Goal: Information Seeking & Learning: Learn about a topic

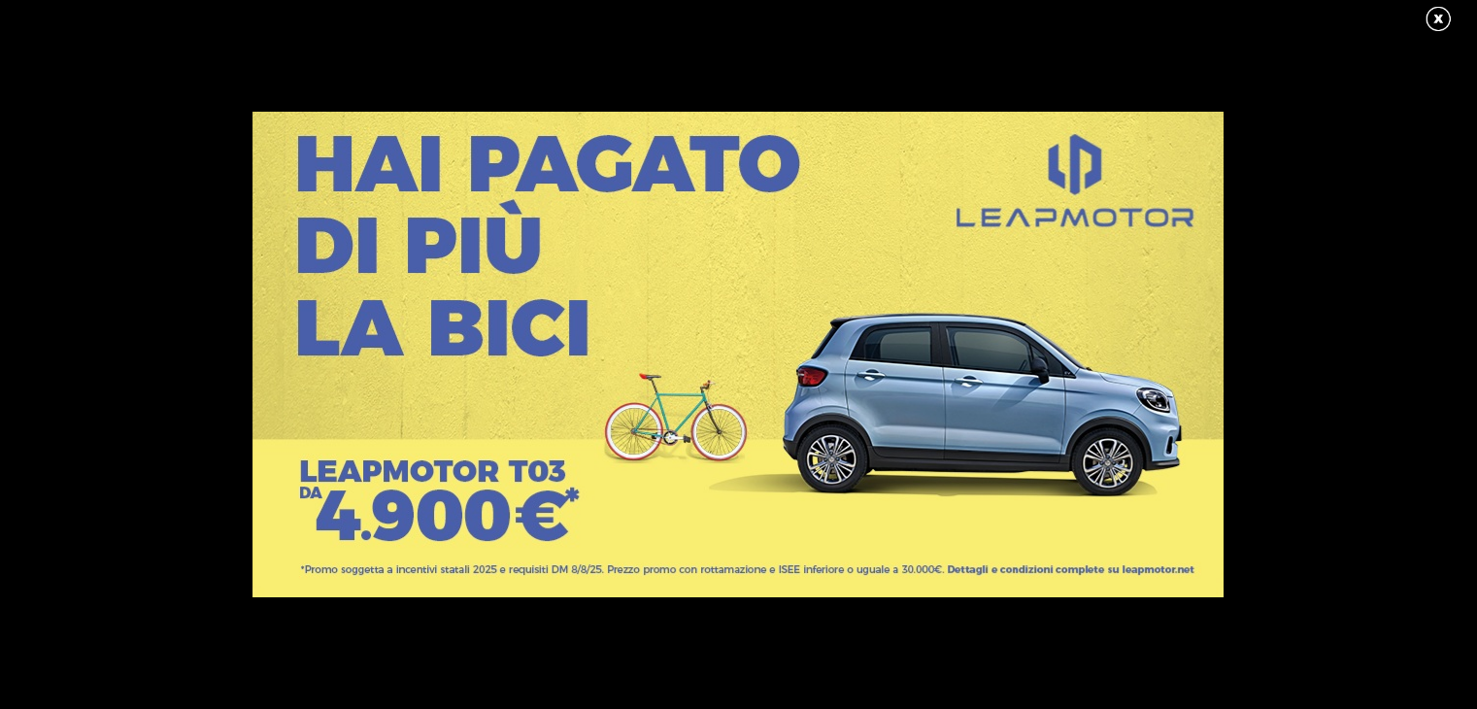
click at [1432, 15] on link at bounding box center [1447, 19] width 49 height 29
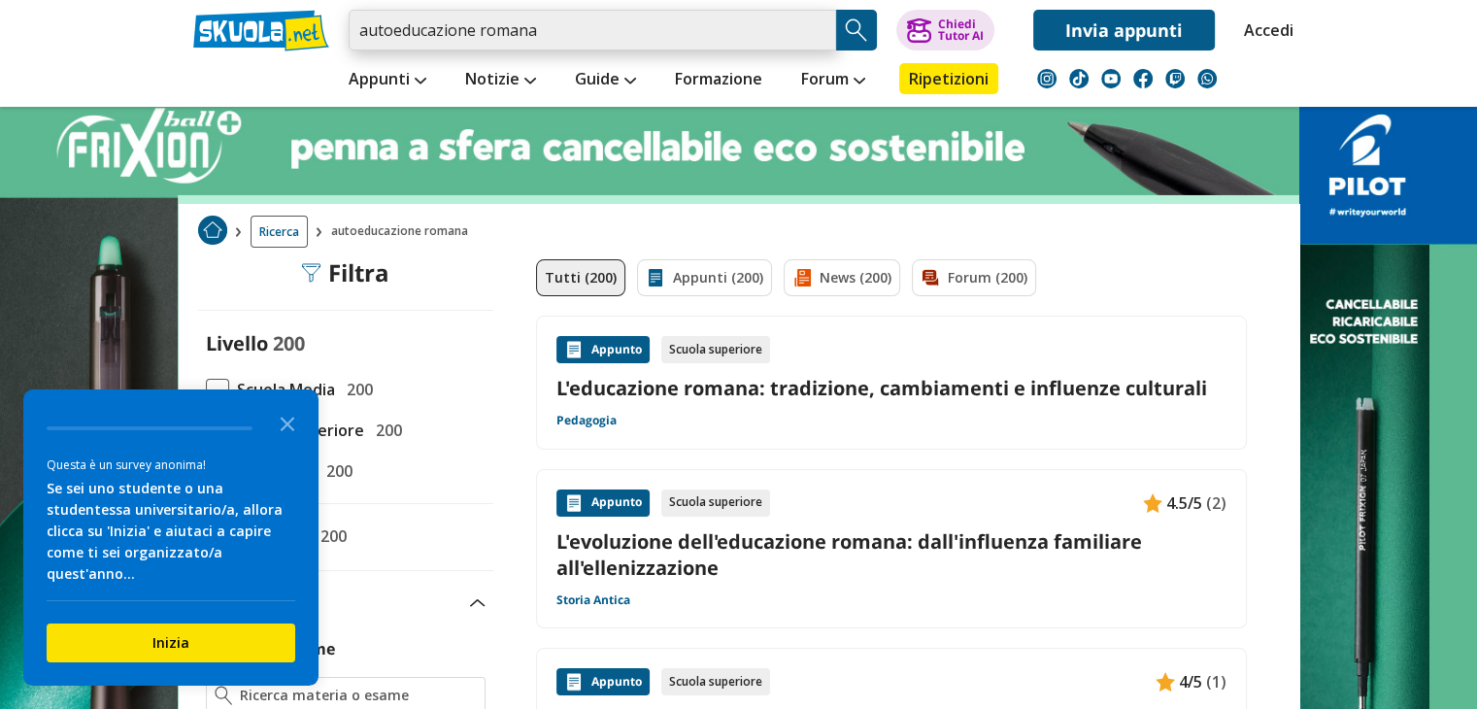
click at [625, 14] on input "autoeducazione romana" at bounding box center [591, 30] width 487 height 41
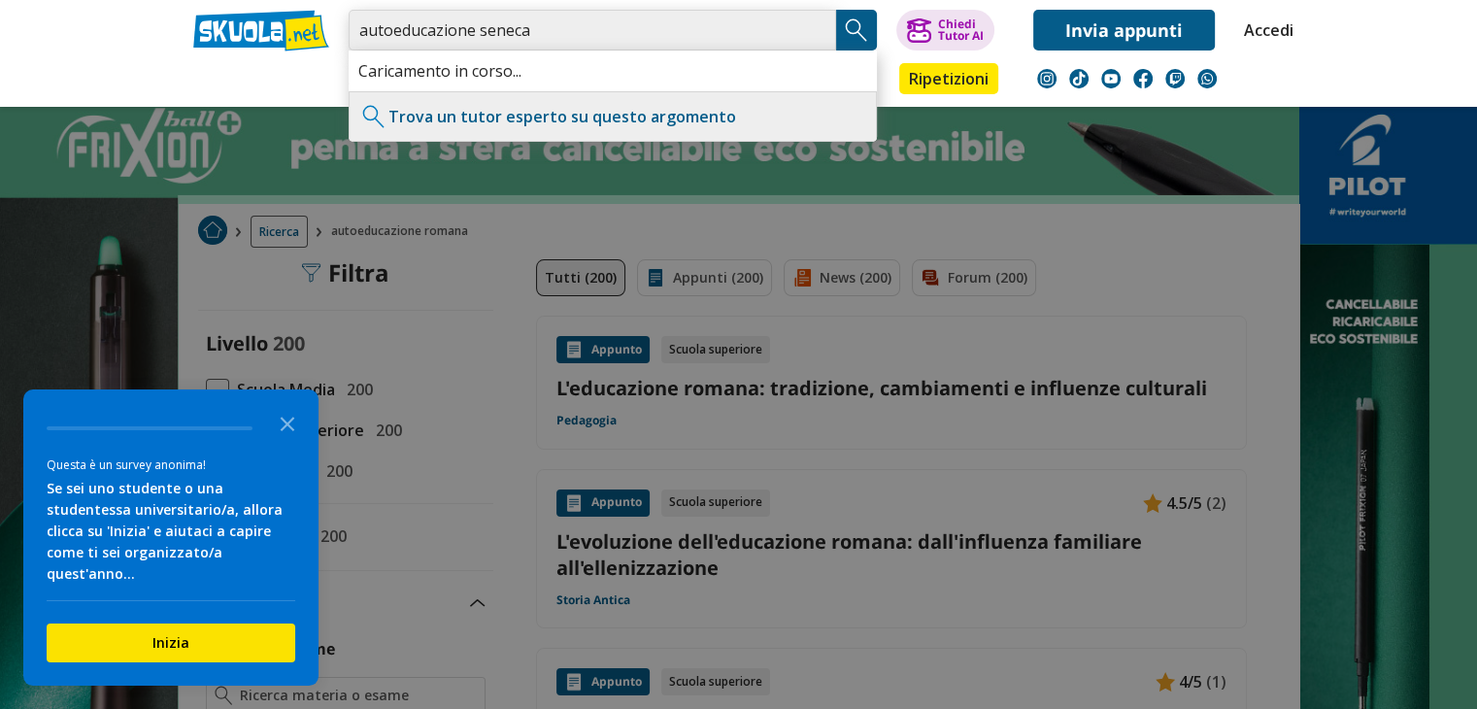
type input "autoeducazione seneca"
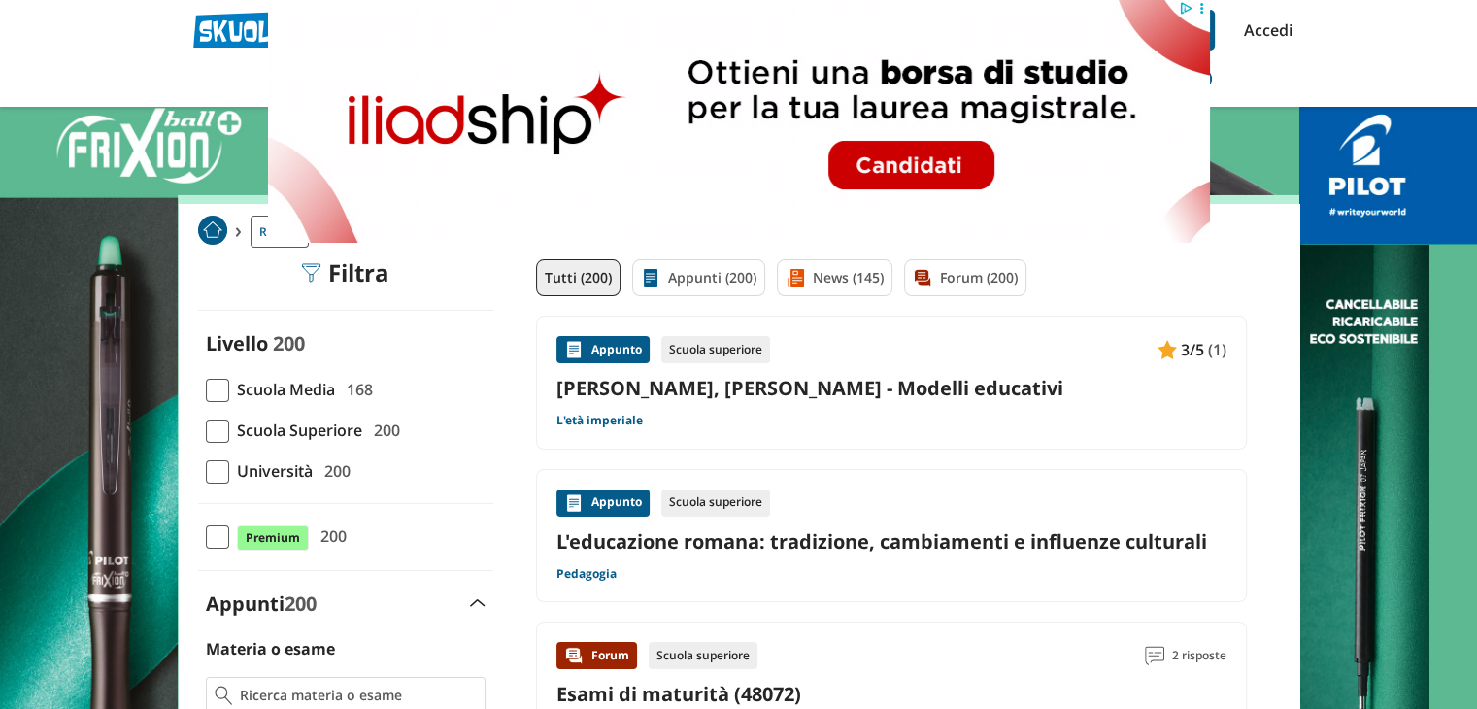
click at [614, 409] on div "Appunto Scuola superiore 3/5 (1) Seneca, Lucio Anneo - Modelli educativi L'età …" at bounding box center [891, 382] width 670 height 93
